Goal: Information Seeking & Learning: Learn about a topic

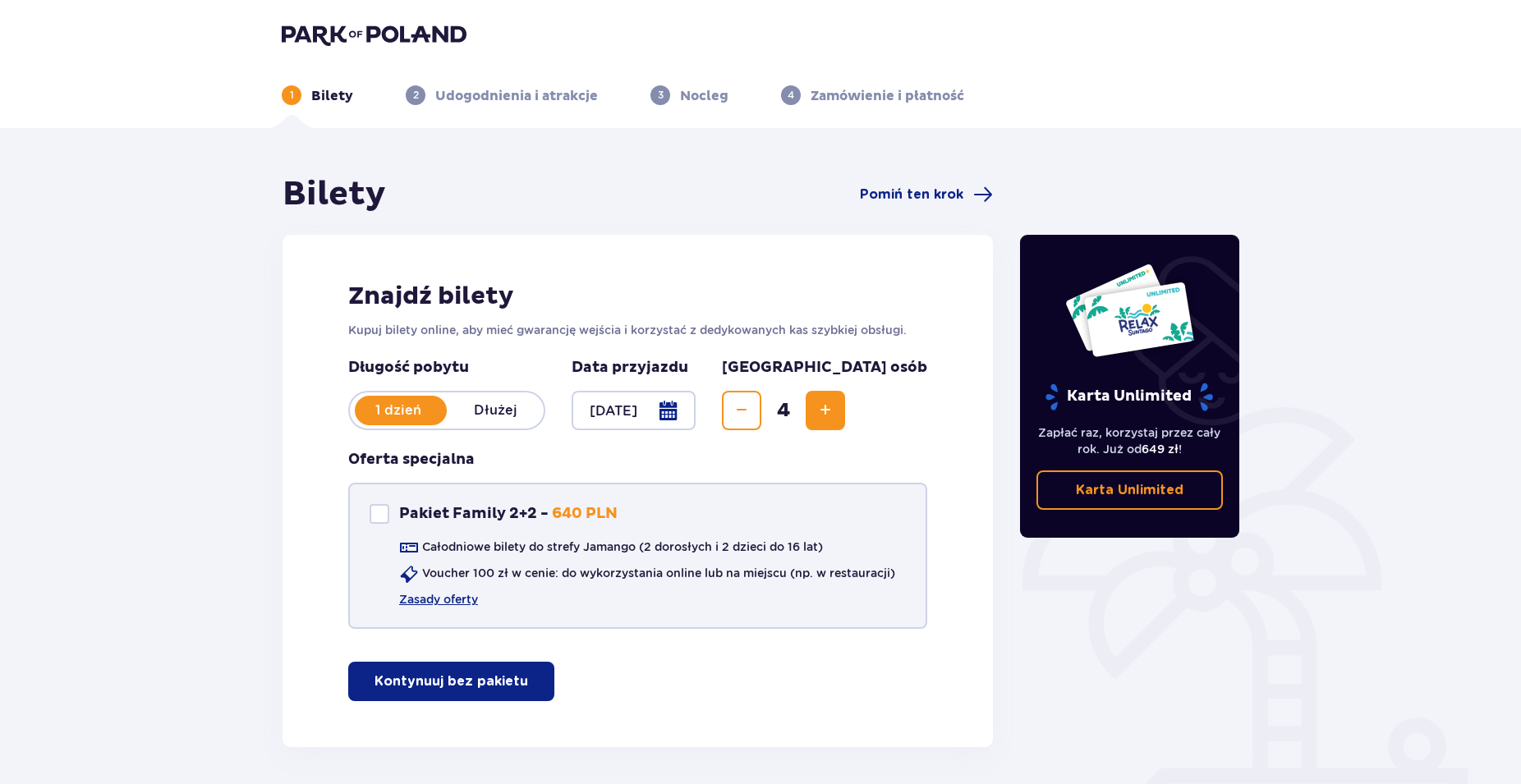
click at [385, 513] on div at bounding box center [380, 514] width 20 height 20
checkbox input "true"
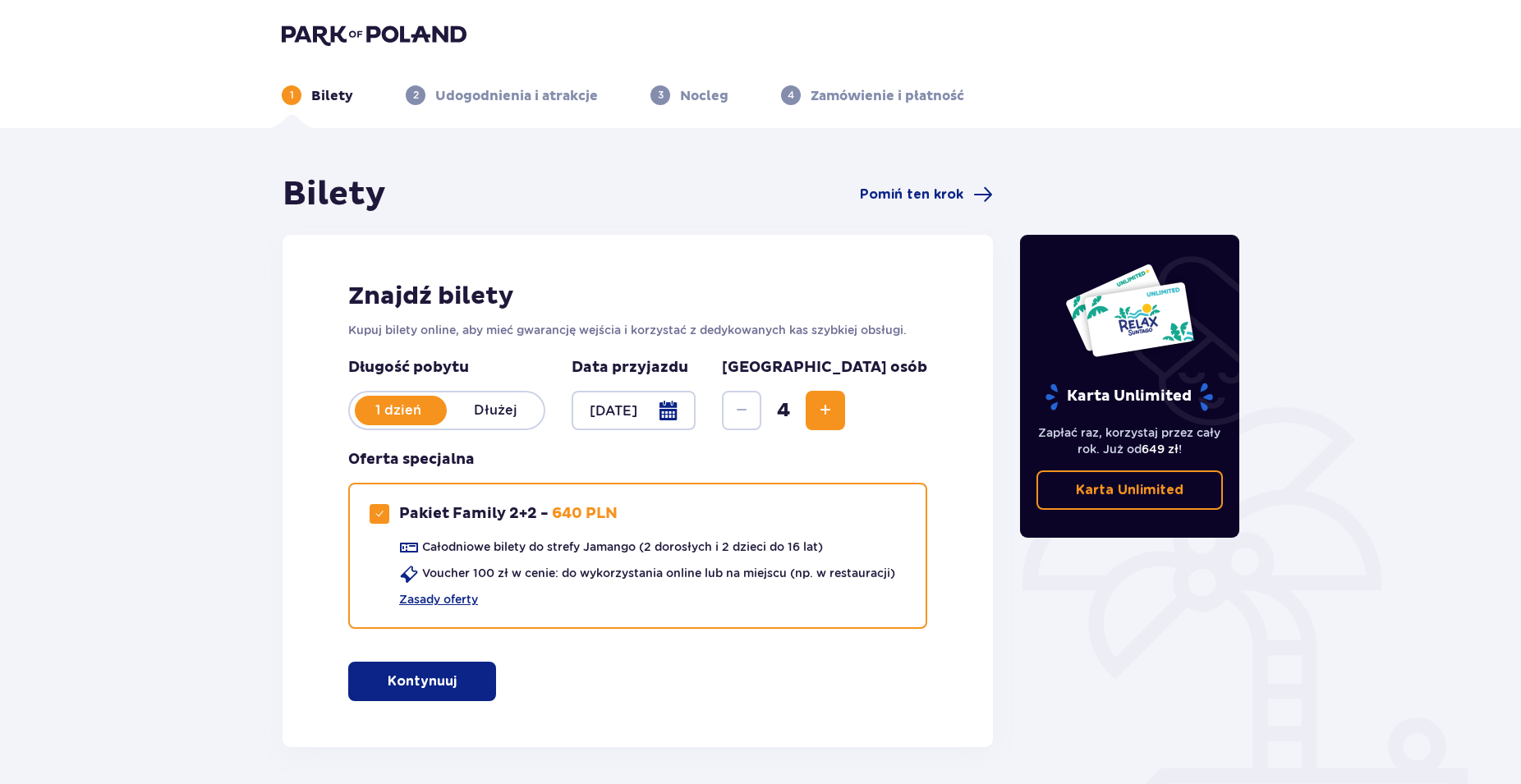
click at [337, 26] on img at bounding box center [374, 35] width 184 height 23
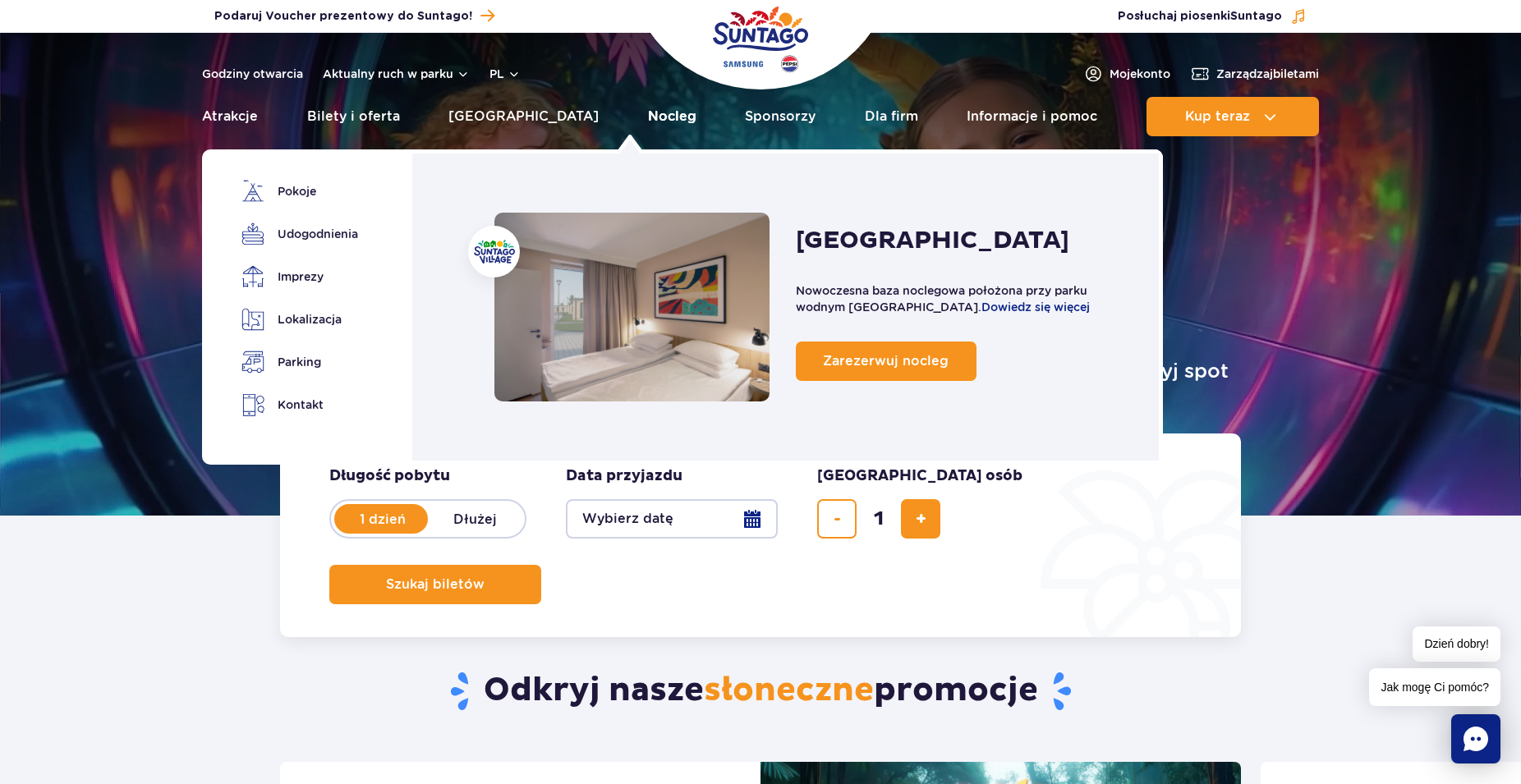
click at [648, 120] on link "Nocleg" at bounding box center [672, 117] width 49 height 40
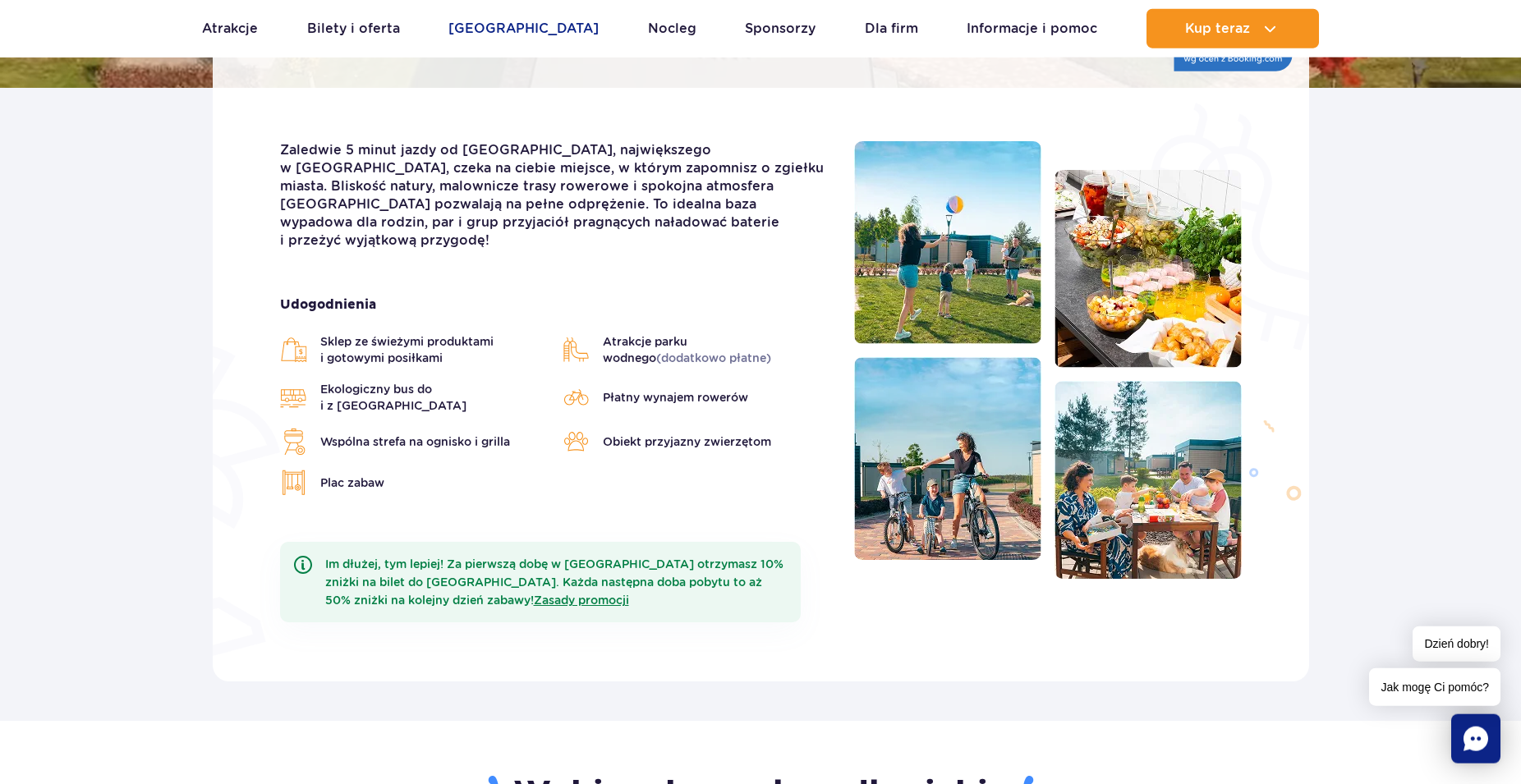
scroll to position [353, 0]
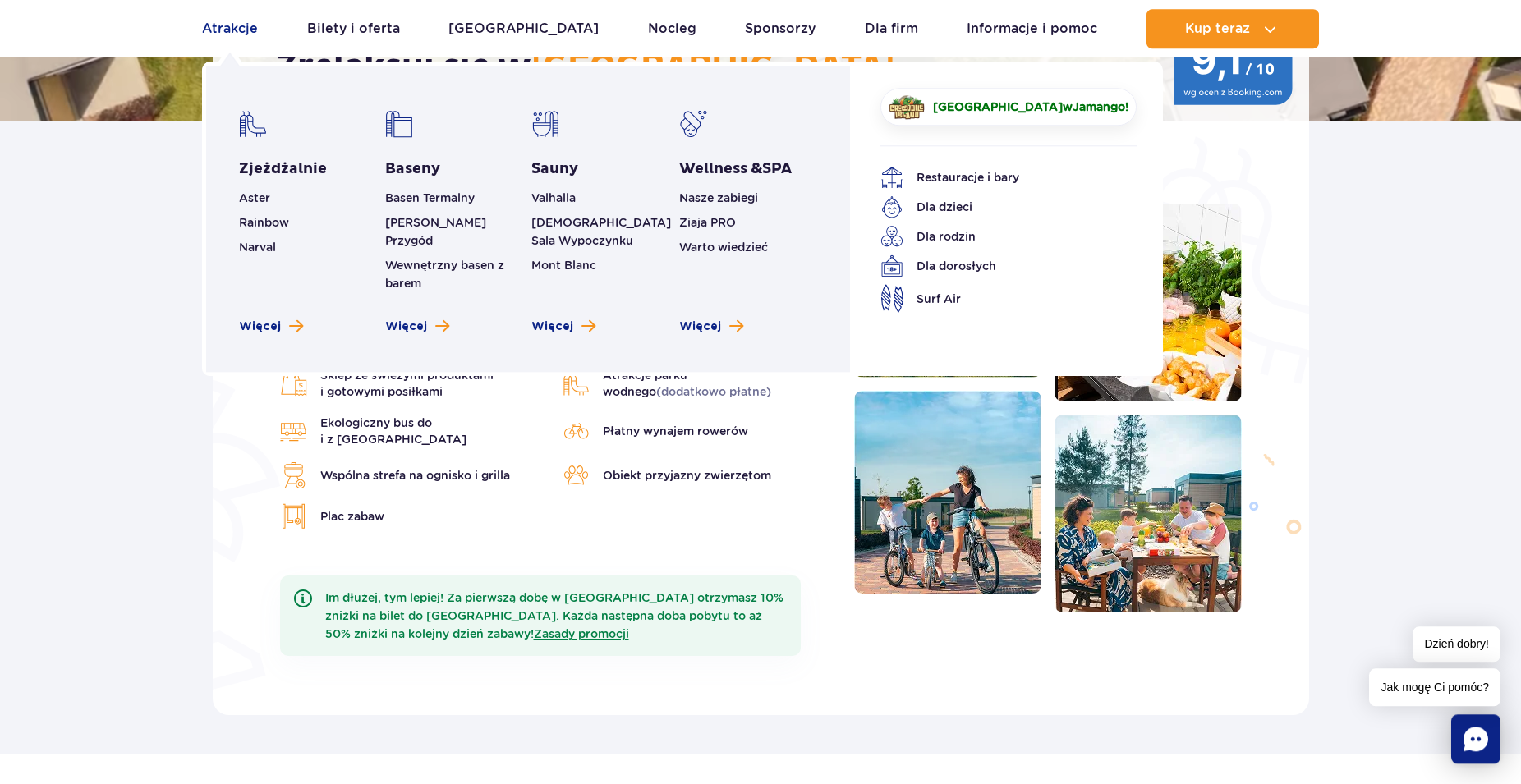
click at [226, 34] on link "Atrakcje" at bounding box center [230, 29] width 56 height 40
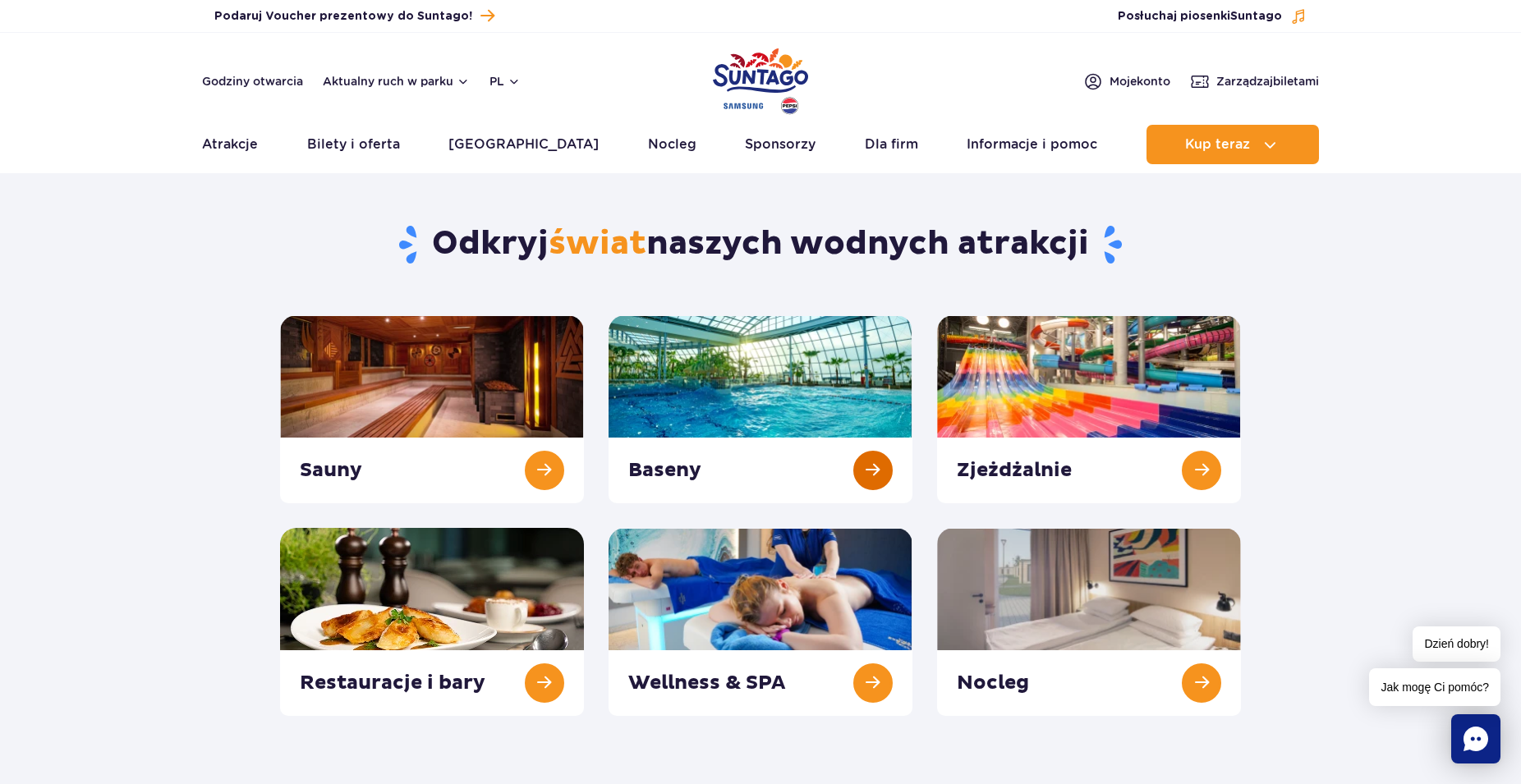
click at [710, 376] on link at bounding box center [760, 409] width 304 height 188
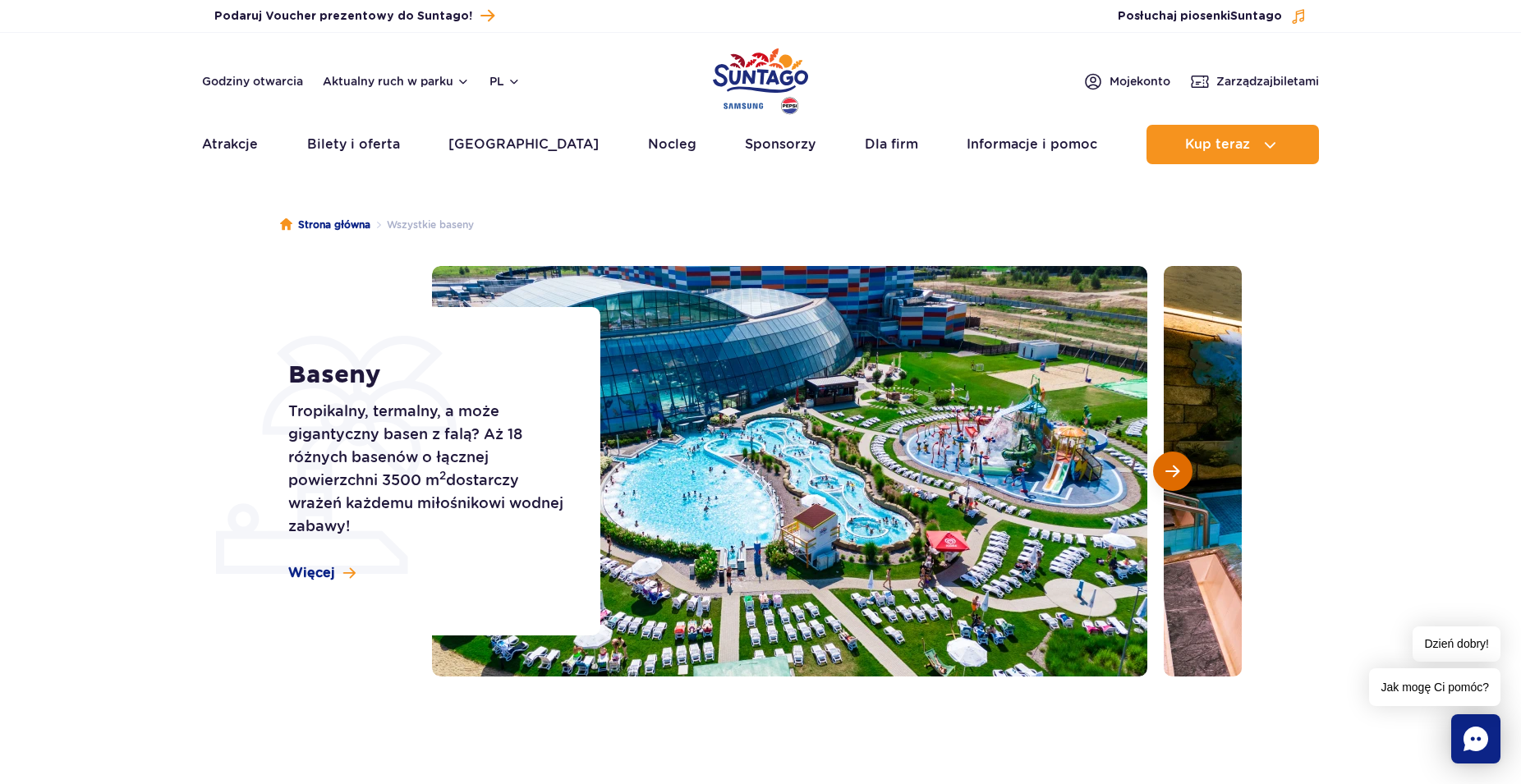
click at [1174, 468] on span "Następny slajd" at bounding box center [1172, 471] width 14 height 15
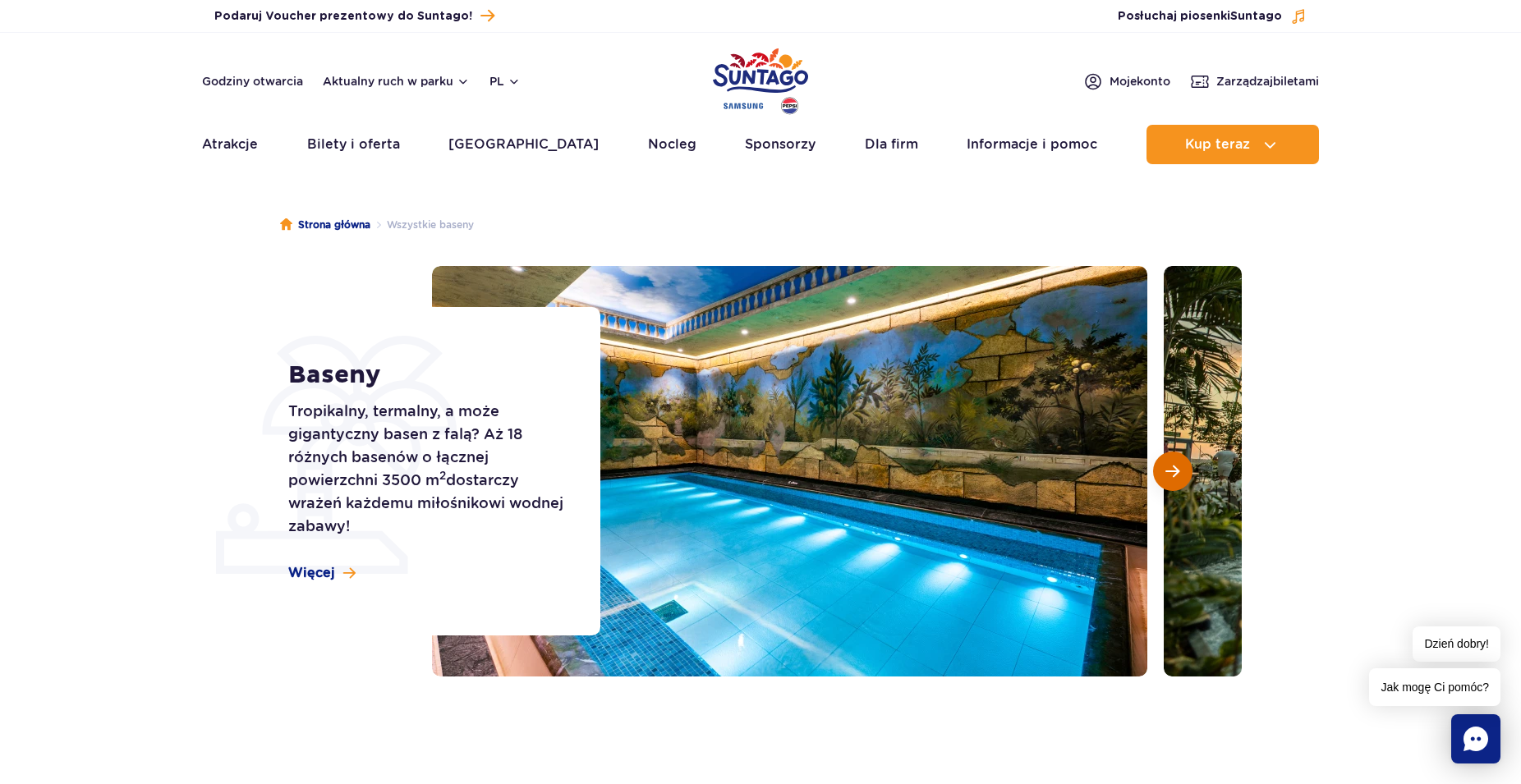
click at [1174, 468] on span "Następny slajd" at bounding box center [1172, 471] width 14 height 15
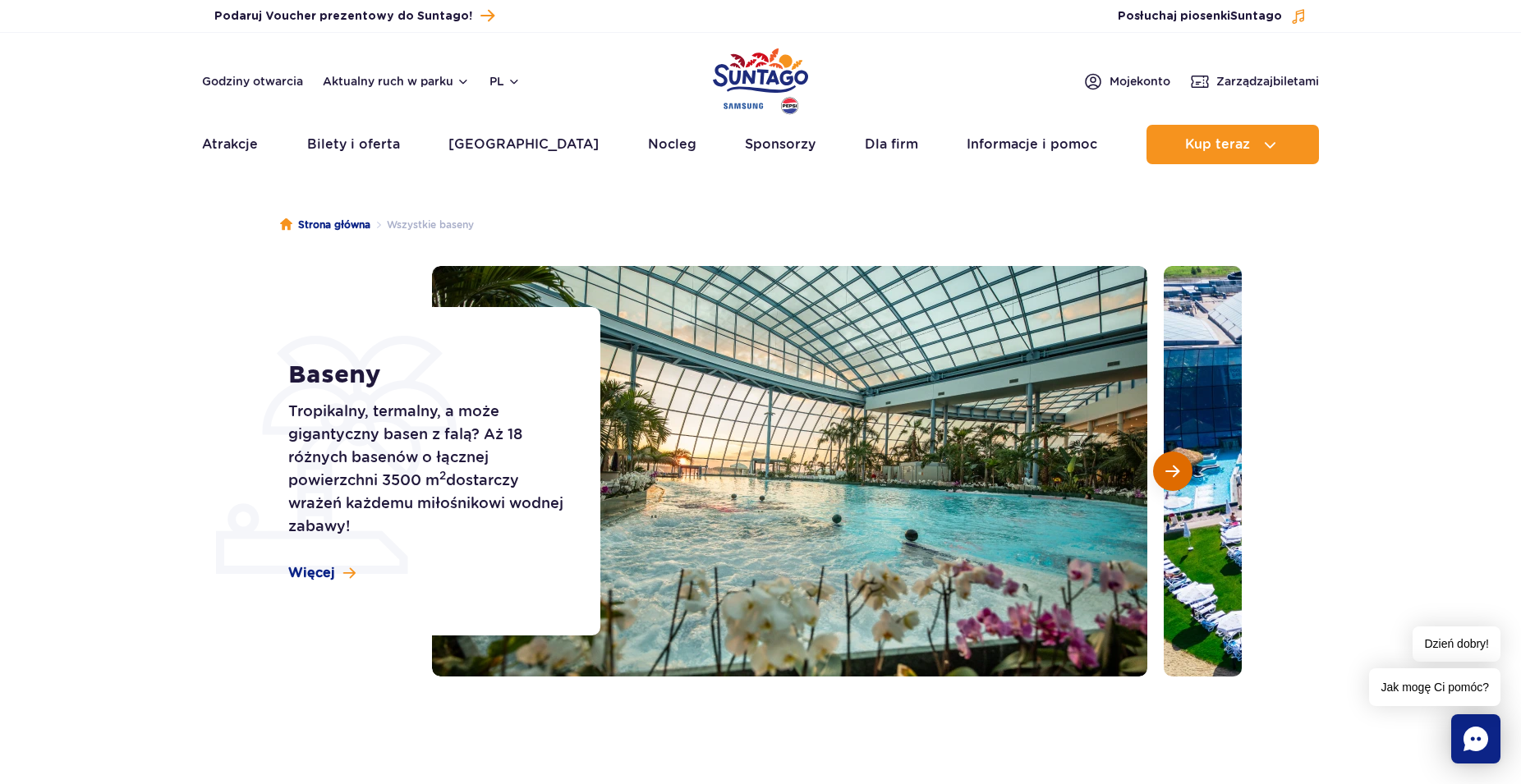
click at [1174, 468] on span "Następny slajd" at bounding box center [1172, 471] width 14 height 15
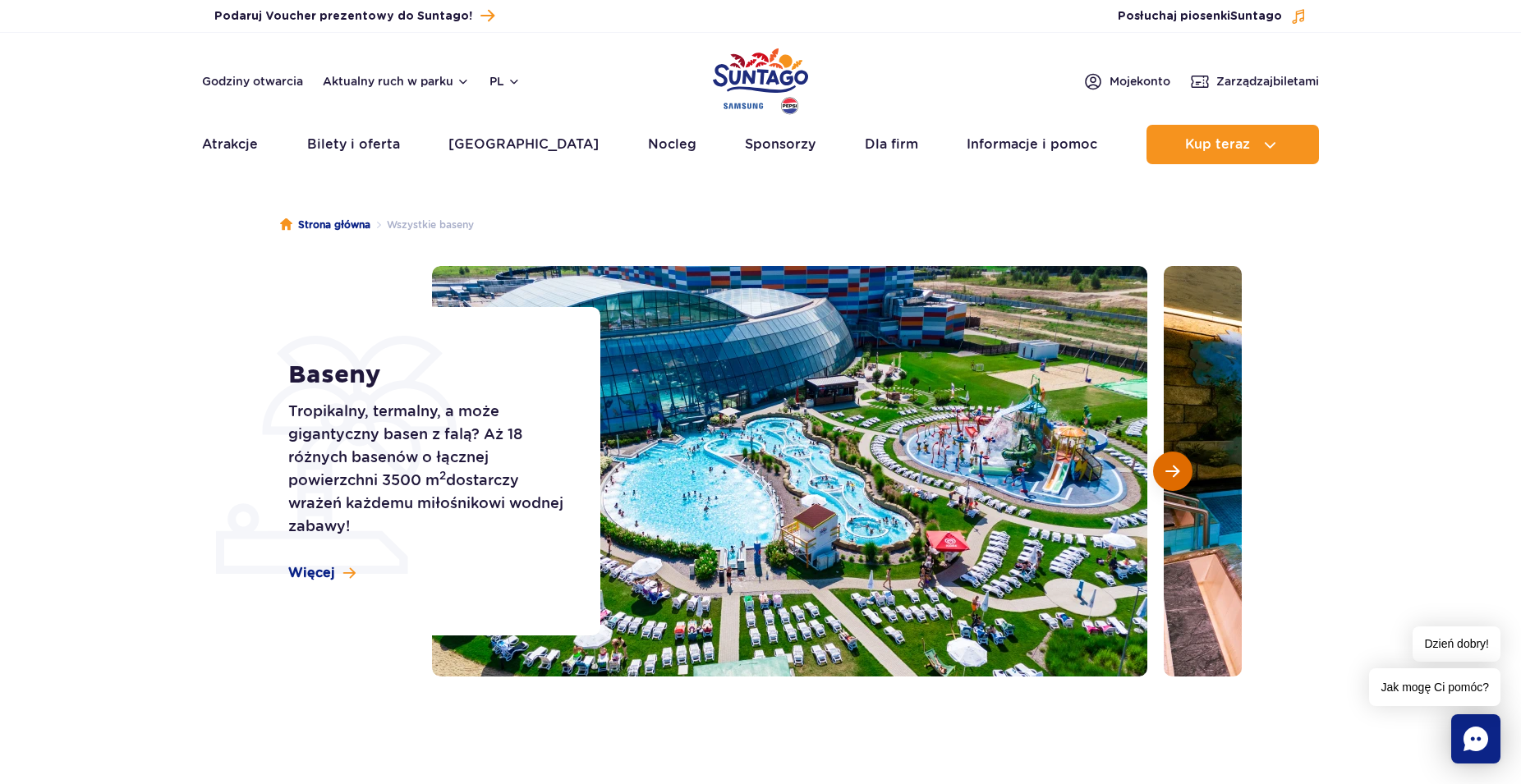
click at [1174, 468] on span "Następny slajd" at bounding box center [1172, 471] width 14 height 15
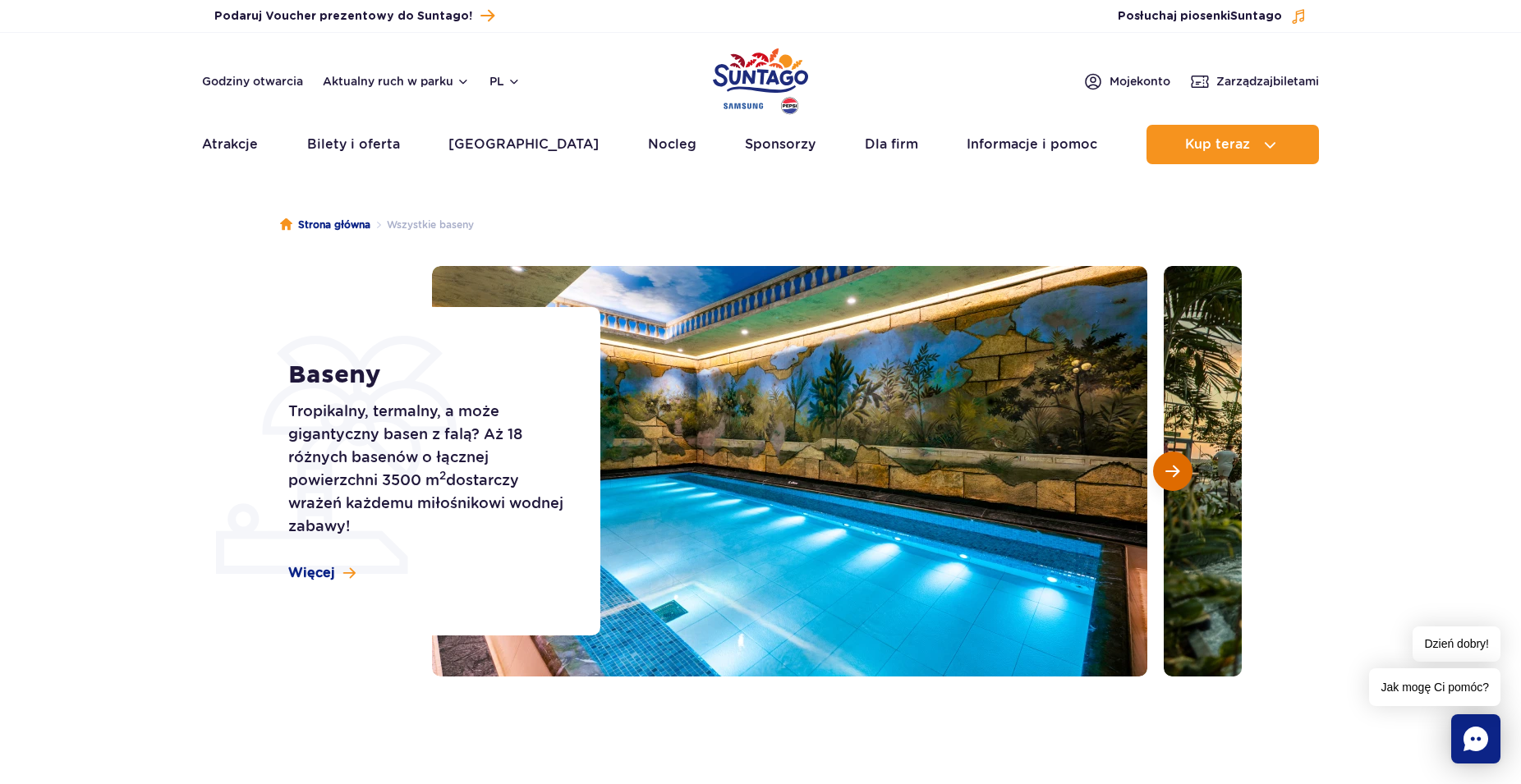
click at [1174, 468] on span "Następny slajd" at bounding box center [1172, 471] width 14 height 15
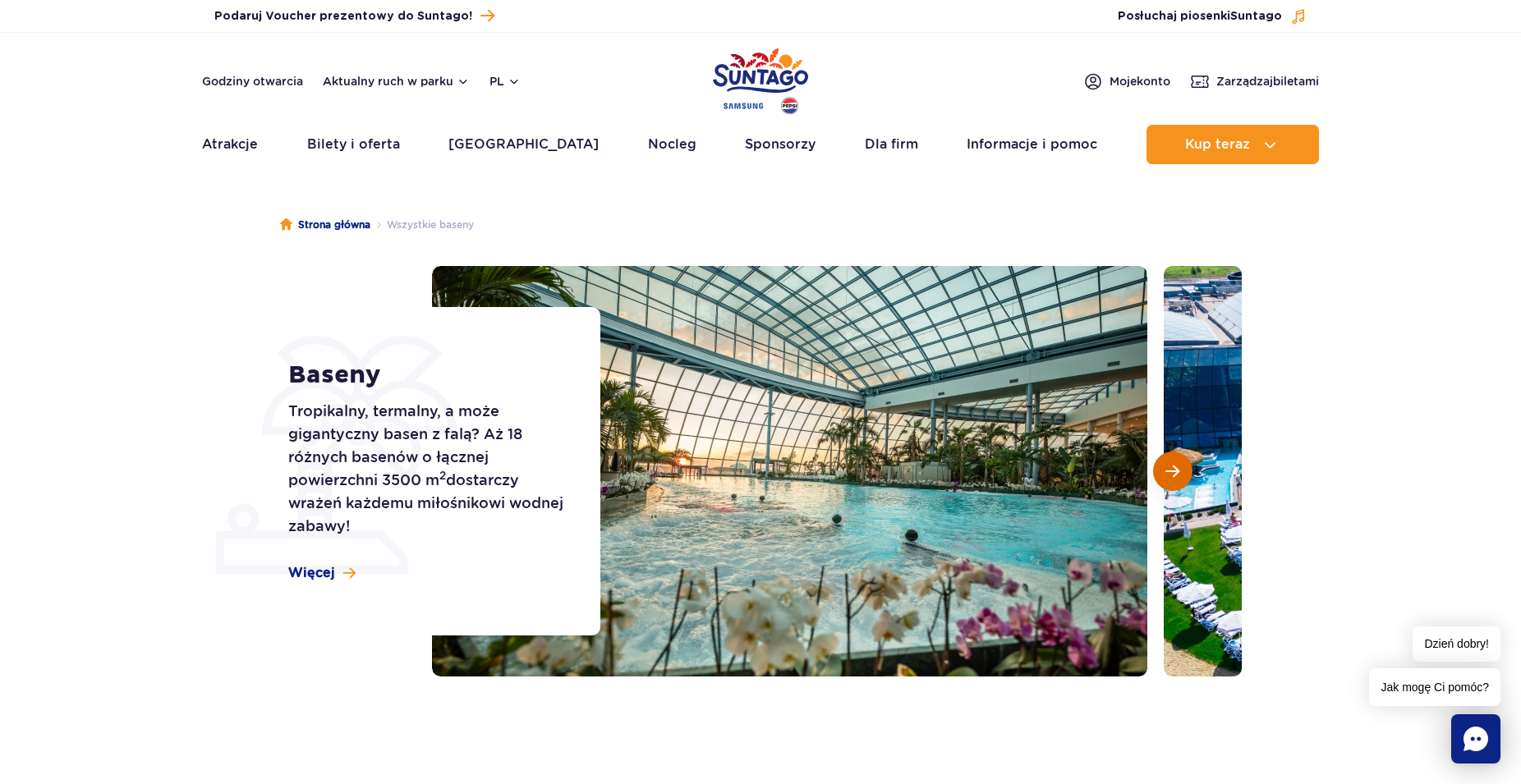
click at [1174, 468] on span "Następny slajd" at bounding box center [1172, 471] width 14 height 15
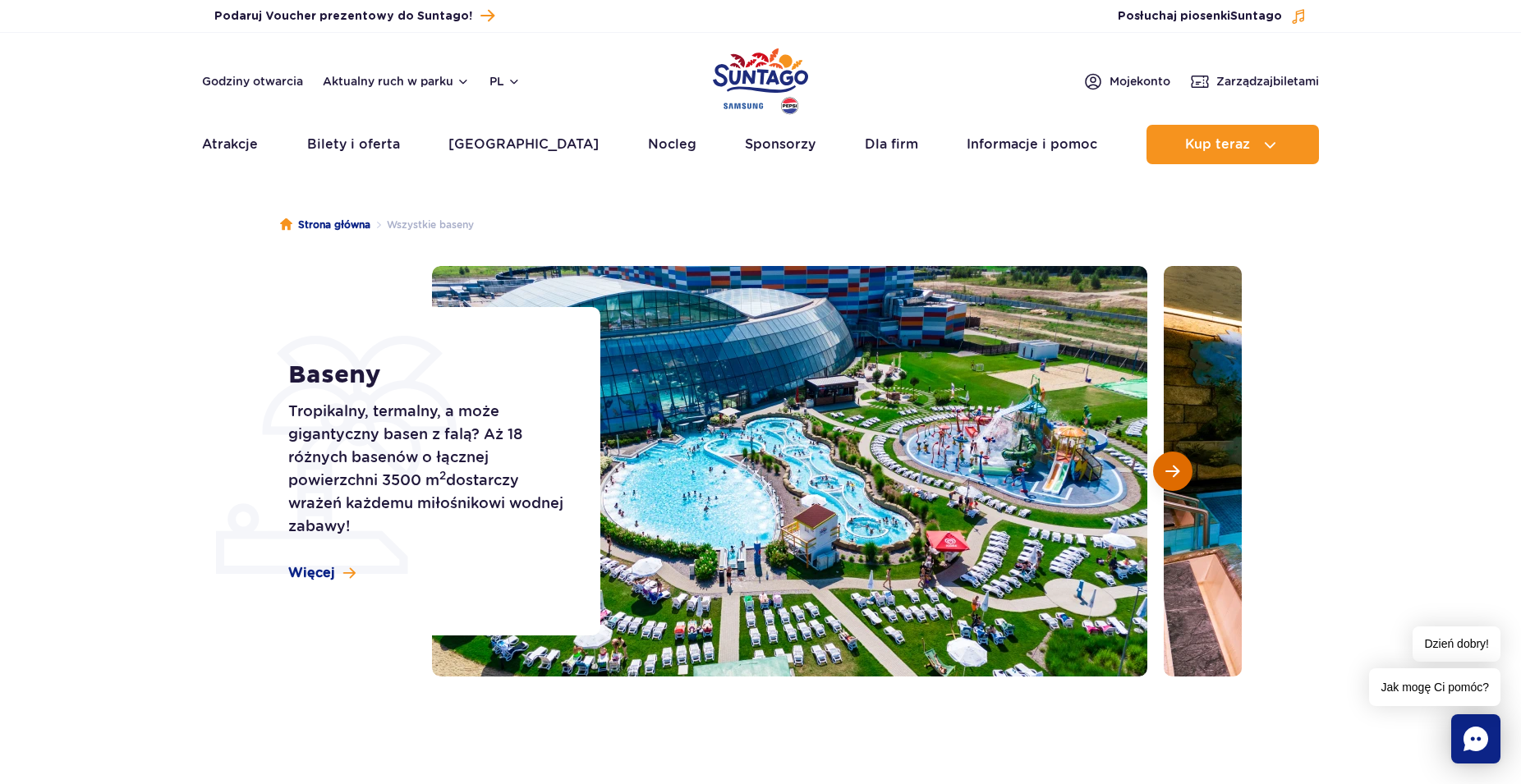
click at [1174, 468] on span "Następny slajd" at bounding box center [1172, 471] width 14 height 15
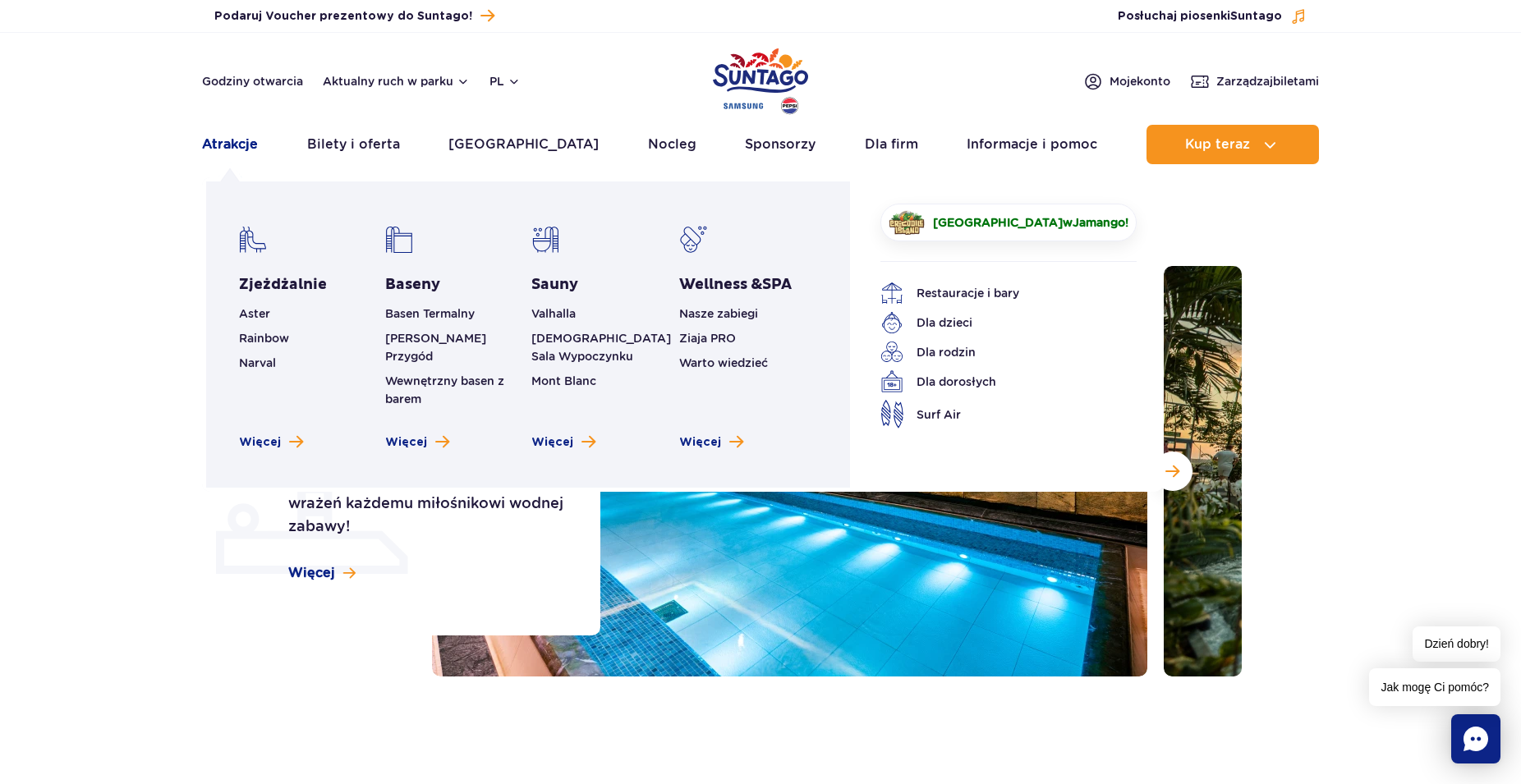
click at [235, 149] on link "Atrakcje" at bounding box center [230, 145] width 56 height 40
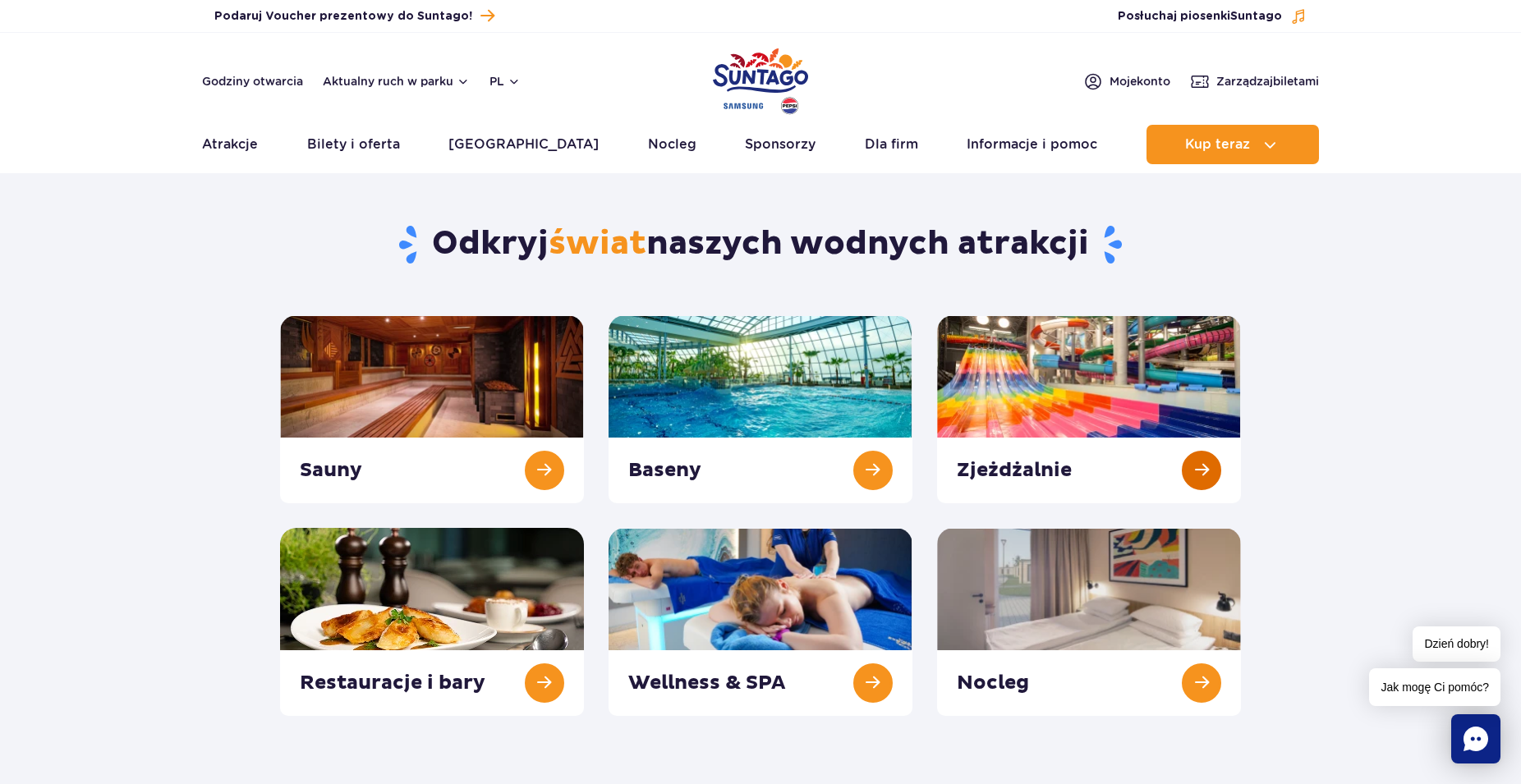
click at [1075, 380] on link at bounding box center [1088, 409] width 304 height 188
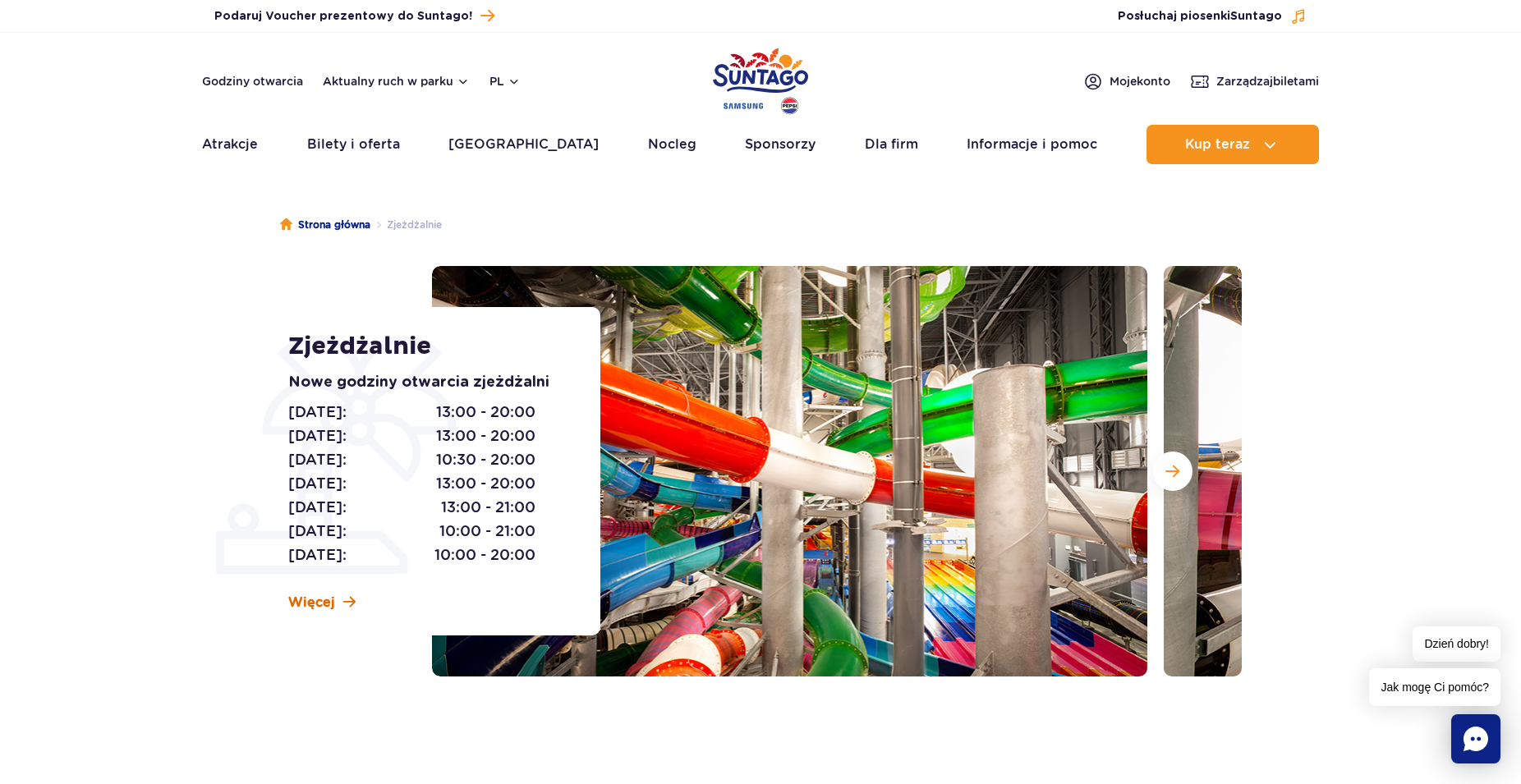
click at [336, 605] on link "Więcej" at bounding box center [322, 603] width 67 height 18
